Goal: Information Seeking & Learning: Learn about a topic

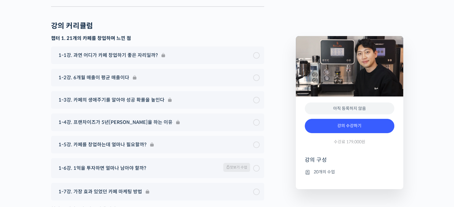
scroll to position [2191, 0]
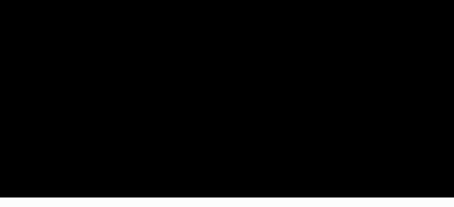
scroll to position [41, 0]
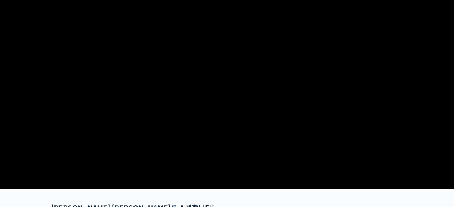
click at [251, 175] on video at bounding box center [227, 84] width 352 height 206
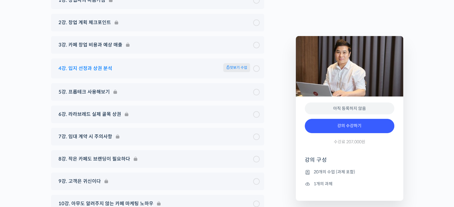
scroll to position [2787, 0]
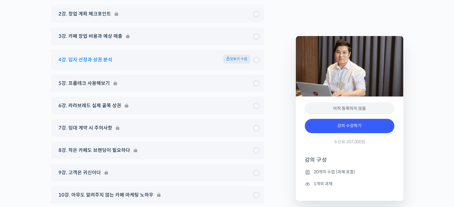
click at [231, 55] on span "맛보기 수업" at bounding box center [236, 59] width 27 height 9
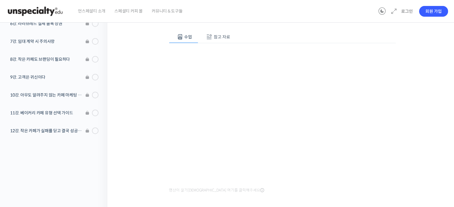
scroll to position [58, 0]
click at [270, 191] on div "영상이 끊기신다면 여기를 클릭해주세요" at bounding box center [282, 119] width 227 height 152
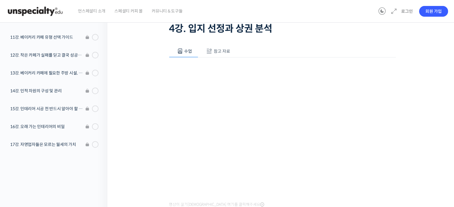
scroll to position [204, 0]
click at [221, 52] on span "참고 자료" at bounding box center [222, 51] width 16 height 5
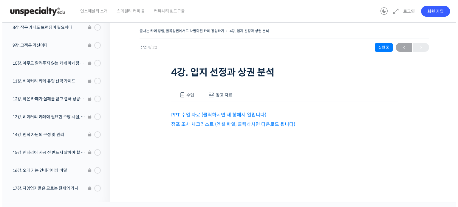
scroll to position [0, 0]
click at [192, 114] on link "PPT 수업 자료 (클릭하시면 새 창에서 열립니다)" at bounding box center [218, 115] width 95 height 6
click at [190, 124] on link "점포 조사 체크리스트 (엑셀 파일, 클릭하시면 다운로드 됩니다)" at bounding box center [233, 124] width 124 height 6
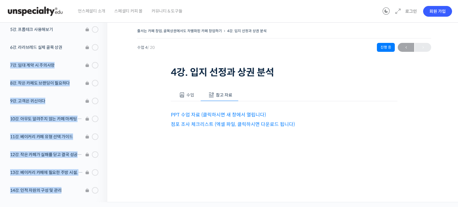
scroll to position [261, 0]
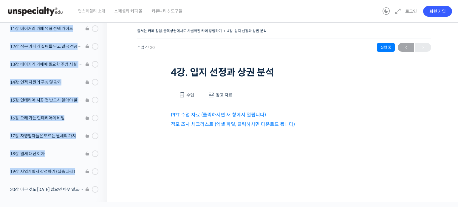
drag, startPoint x: 76, startPoint y: 150, endPoint x: 102, endPoint y: 165, distance: 30.1
click at [102, 165] on ol "1강. 창업자의 마음가짐 2강. 창업 계획 체크포인트 3강. 카페 창업 비용과 예상 매출 4강. 입지 선정과 상권 분석" at bounding box center [52, 20] width 110 height 356
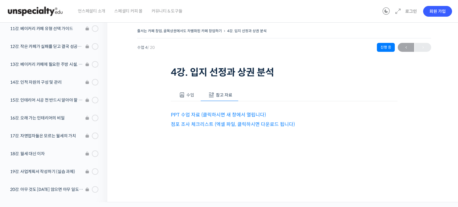
click at [118, 115] on div "줄서는 카페 창업, 골목상권에서도 차별화된 카페 창업하기 4강. 입지 선정과 상권 분석 수업 4 / 20 진행 중 ← 이전 4강. 입지 선정과…" at bounding box center [284, 110] width 354 height 185
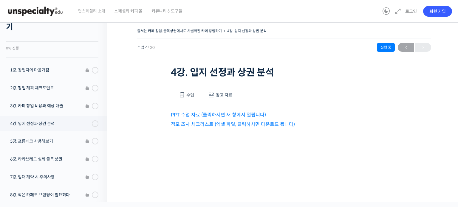
scroll to position [0, 0]
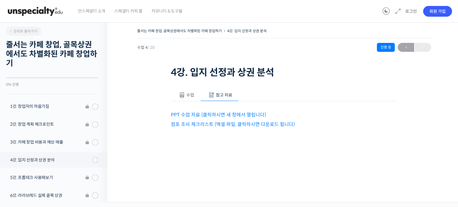
click at [47, 106] on li "1강. 창업자의 마음가짐" at bounding box center [52, 108] width 110 height 18
